Goal: Task Accomplishment & Management: Manage account settings

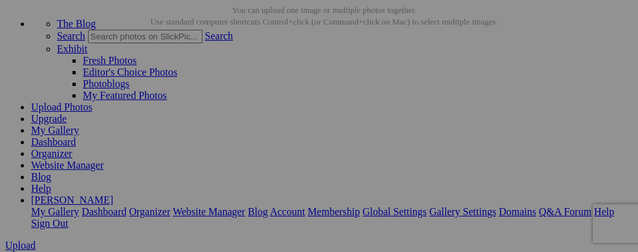
scroll to position [45, 0]
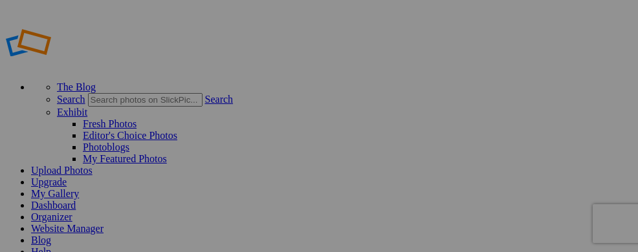
scroll to position [45, 0]
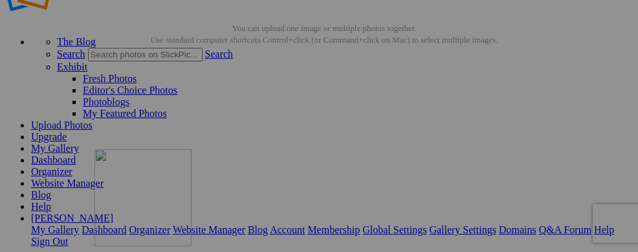
drag, startPoint x: 247, startPoint y: 189, endPoint x: 254, endPoint y: 201, distance: 13.7
drag, startPoint x: 367, startPoint y: 195, endPoint x: 324, endPoint y: 93, distance: 111.1
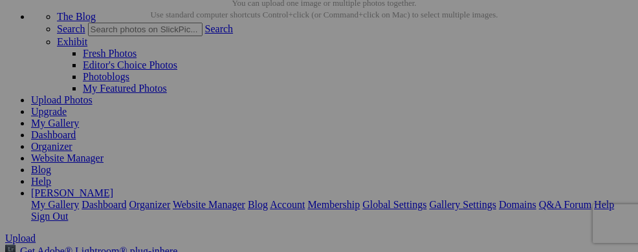
scroll to position [63, 0]
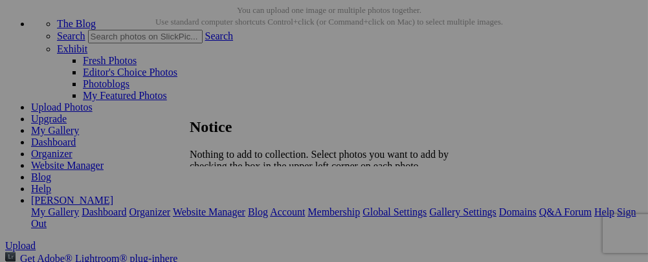
click at [213, 194] on link "Close" at bounding box center [201, 199] width 23 height 11
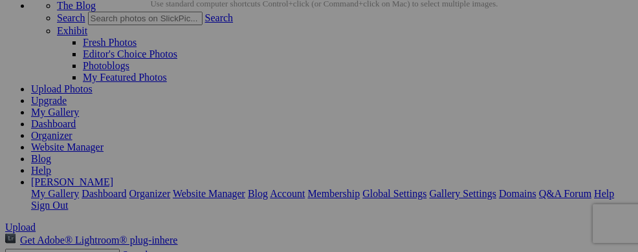
scroll to position [85, 0]
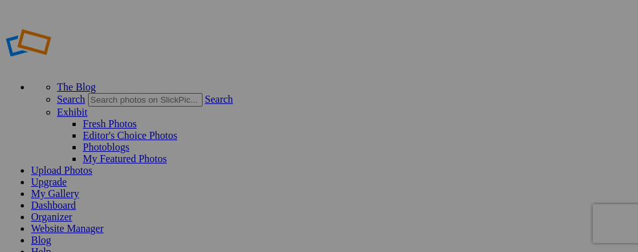
type input "[GEOGRAPHIC_DATA] Micro"
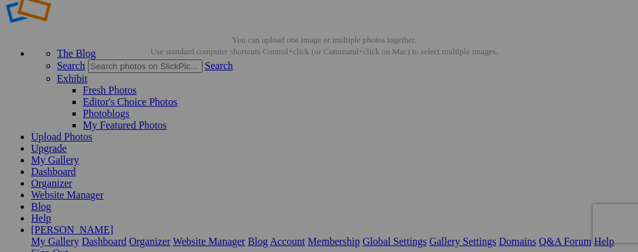
scroll to position [46, 0]
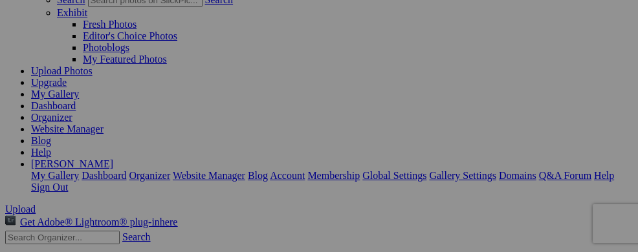
scroll to position [104, 0]
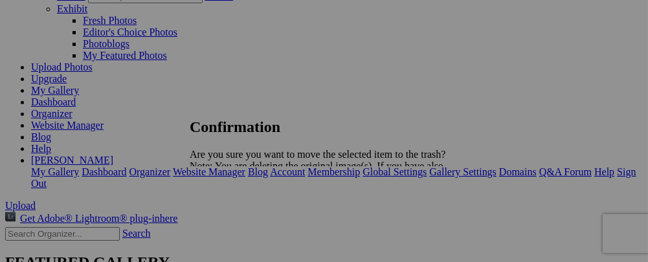
click at [233, 217] on span "Yes" at bounding box center [225, 211] width 15 height 11
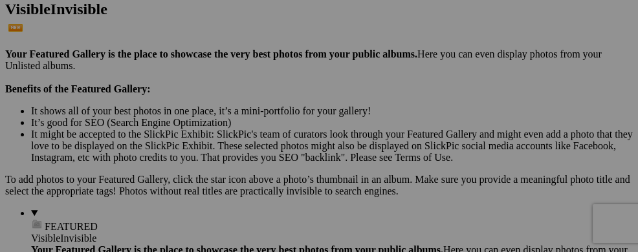
scroll to position [383, 0]
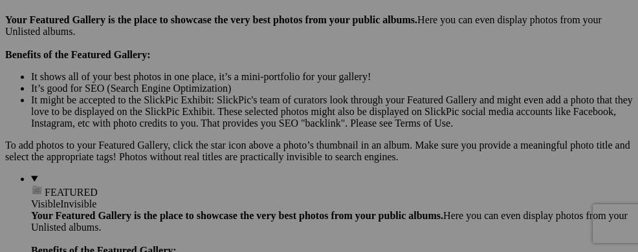
scroll to position [433, 0]
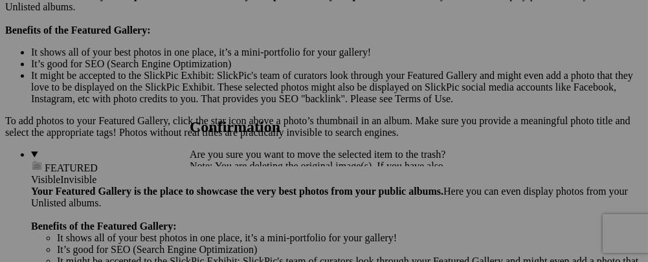
click at [233, 213] on span "Yes" at bounding box center [225, 211] width 15 height 11
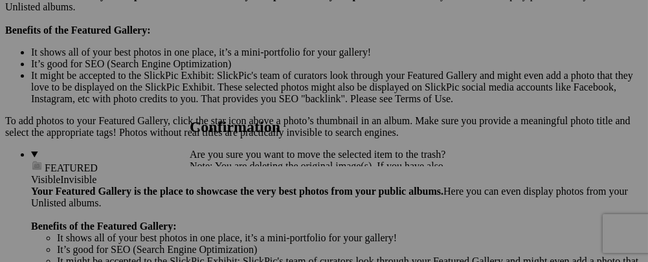
click at [233, 209] on span "Yes" at bounding box center [225, 211] width 15 height 11
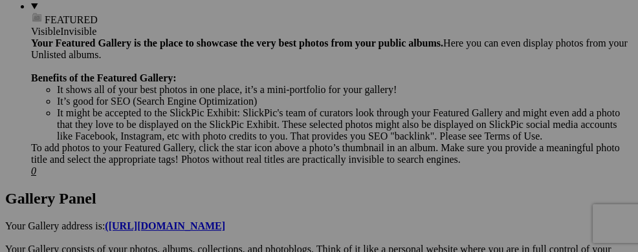
scroll to position [584, 0]
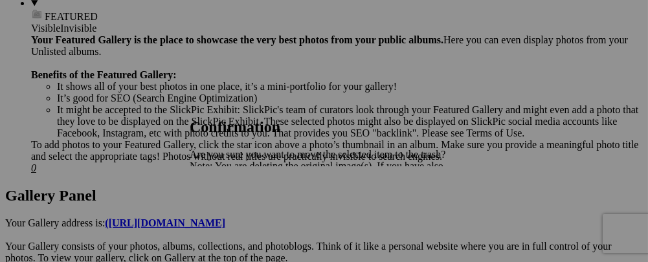
click at [233, 214] on link "Yes" at bounding box center [225, 211] width 15 height 11
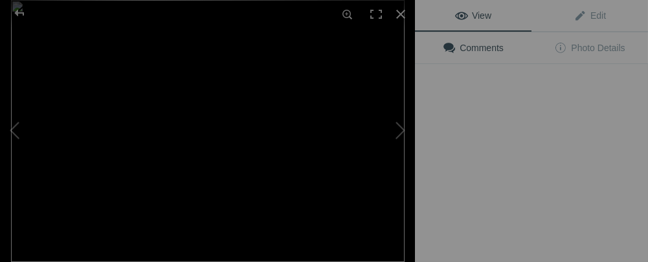
click at [376, 155] on button at bounding box center [366, 131] width 97 height 94
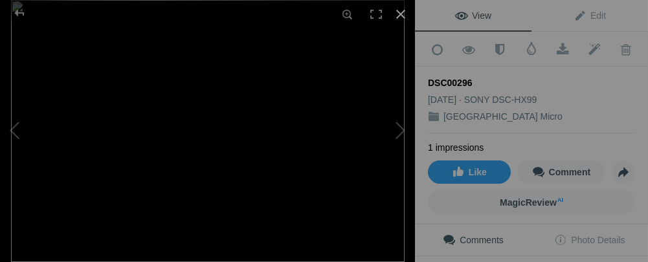
click at [395, 16] on div at bounding box center [400, 14] width 28 height 28
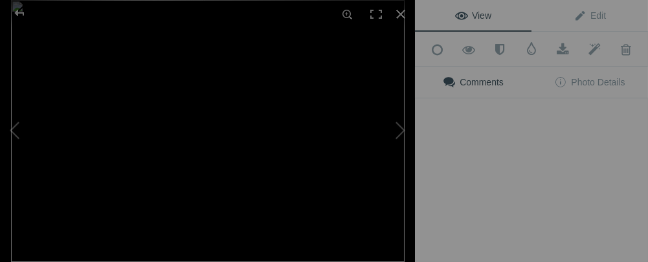
click at [256, 155] on img at bounding box center [208, 131] width 394 height 262
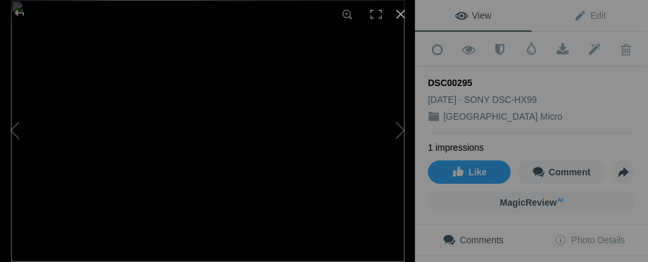
click at [402, 19] on div at bounding box center [400, 14] width 28 height 28
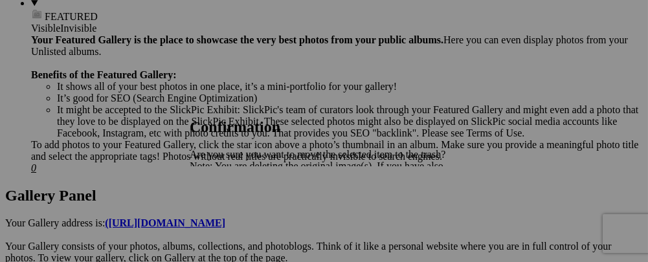
click at [233, 212] on link "Yes" at bounding box center [225, 211] width 15 height 11
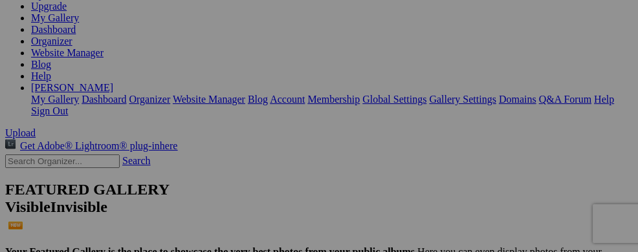
scroll to position [0, 0]
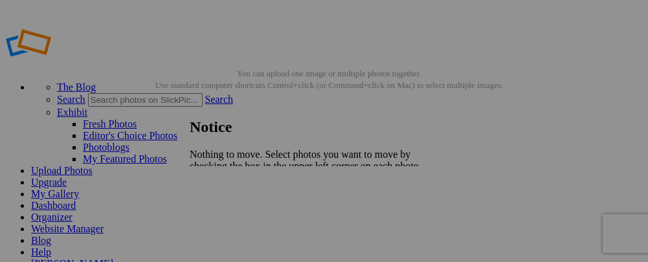
click at [213, 194] on span "Close" at bounding box center [201, 199] width 23 height 11
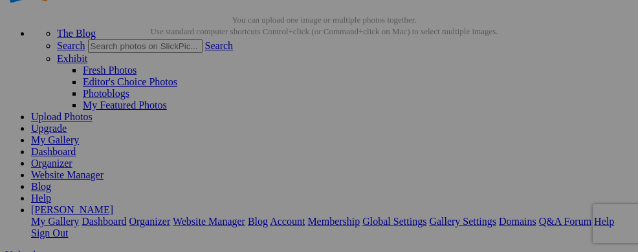
scroll to position [59, 0]
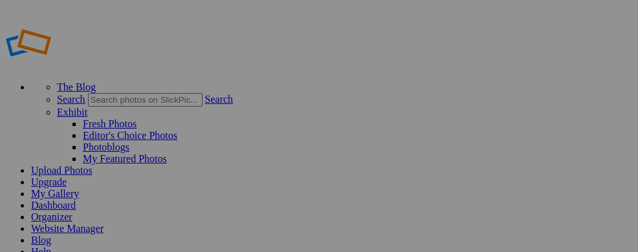
scroll to position [59, 0]
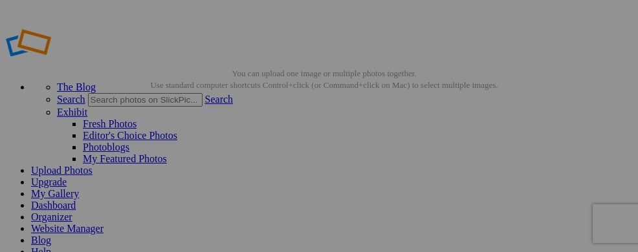
drag, startPoint x: 78, startPoint y: 150, endPoint x: 0, endPoint y: 163, distance: 79.4
drag, startPoint x: 87, startPoint y: 150, endPoint x: 0, endPoint y: 182, distance: 92.6
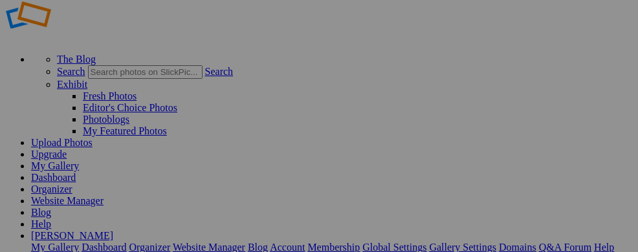
scroll to position [39, 0]
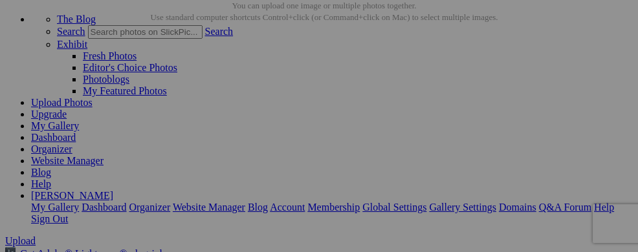
scroll to position [61, 0]
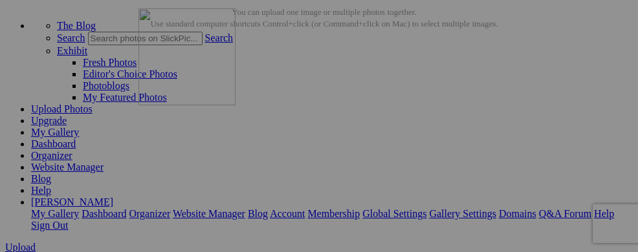
drag, startPoint x: 256, startPoint y: 167, endPoint x: 325, endPoint y: 58, distance: 128.9
drag, startPoint x: 379, startPoint y: 181, endPoint x: 203, endPoint y: 49, distance: 219.7
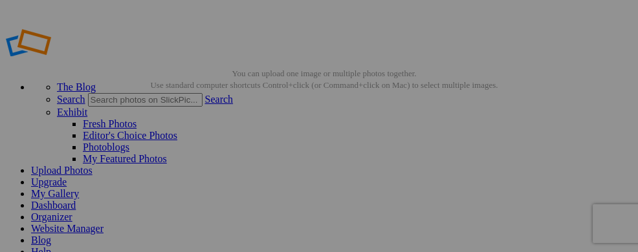
drag, startPoint x: 83, startPoint y: 173, endPoint x: 0, endPoint y: 144, distance: 87.8
drag, startPoint x: 58, startPoint y: 175, endPoint x: 0, endPoint y: 120, distance: 79.7
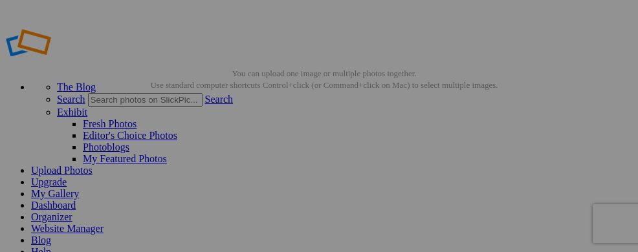
drag, startPoint x: 58, startPoint y: 175, endPoint x: 0, endPoint y: 118, distance: 81.5
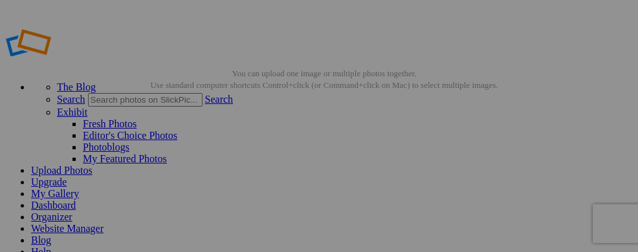
drag, startPoint x: 62, startPoint y: 194, endPoint x: 0, endPoint y: 161, distance: 70.4
drag, startPoint x: 66, startPoint y: 195, endPoint x: 0, endPoint y: 159, distance: 75.3
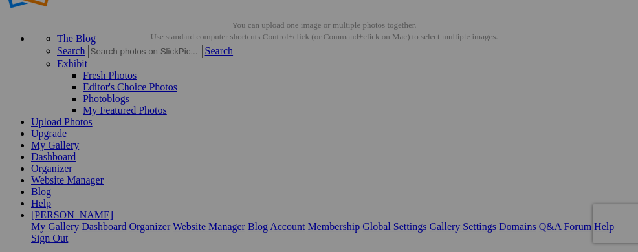
scroll to position [50, 0]
